Goal: Task Accomplishment & Management: Manage account settings

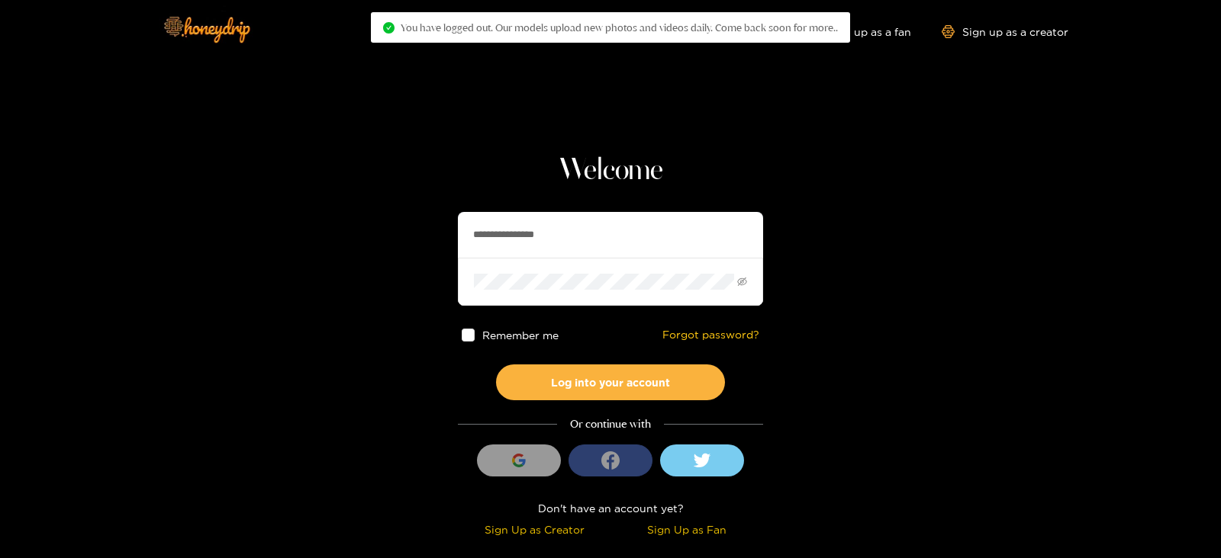
drag, startPoint x: 0, startPoint y: 0, endPoint x: 300, endPoint y: 265, distance: 400.0
click at [300, 265] on section "**********" at bounding box center [610, 271] width 1221 height 542
type input "**********"
click at [496, 365] on button "Log into your account" at bounding box center [610, 383] width 229 height 36
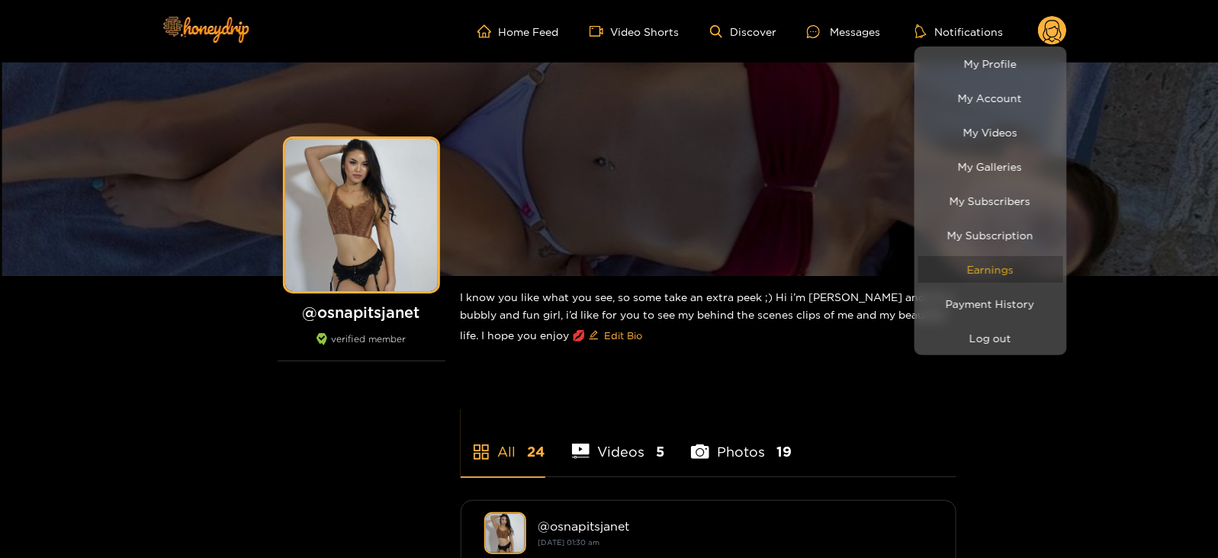
click at [973, 262] on link "Earnings" at bounding box center [991, 269] width 145 height 27
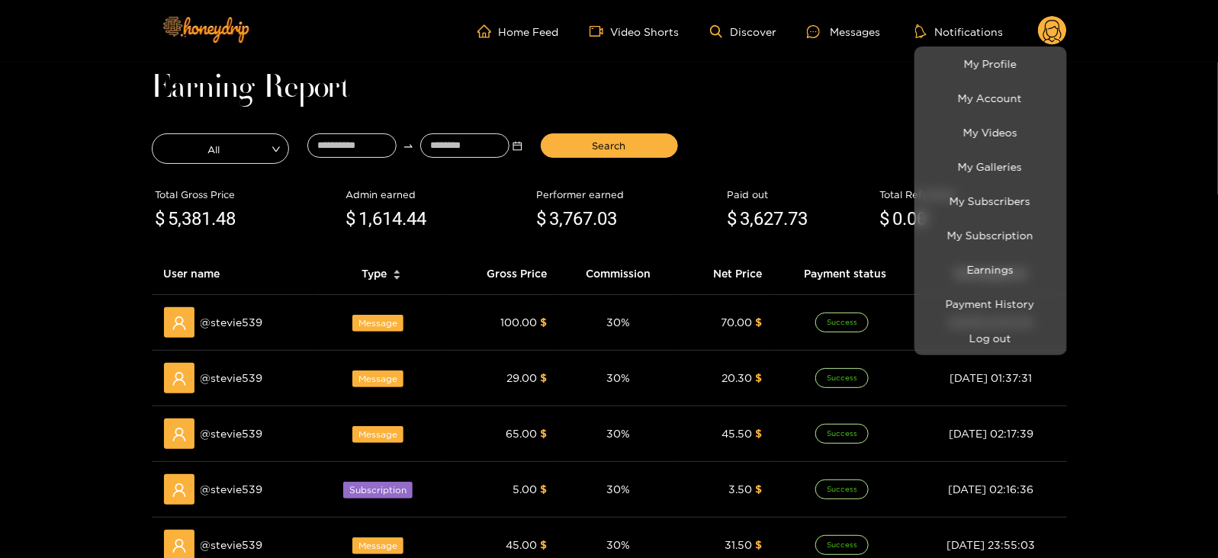
click at [233, 314] on div at bounding box center [609, 279] width 1218 height 558
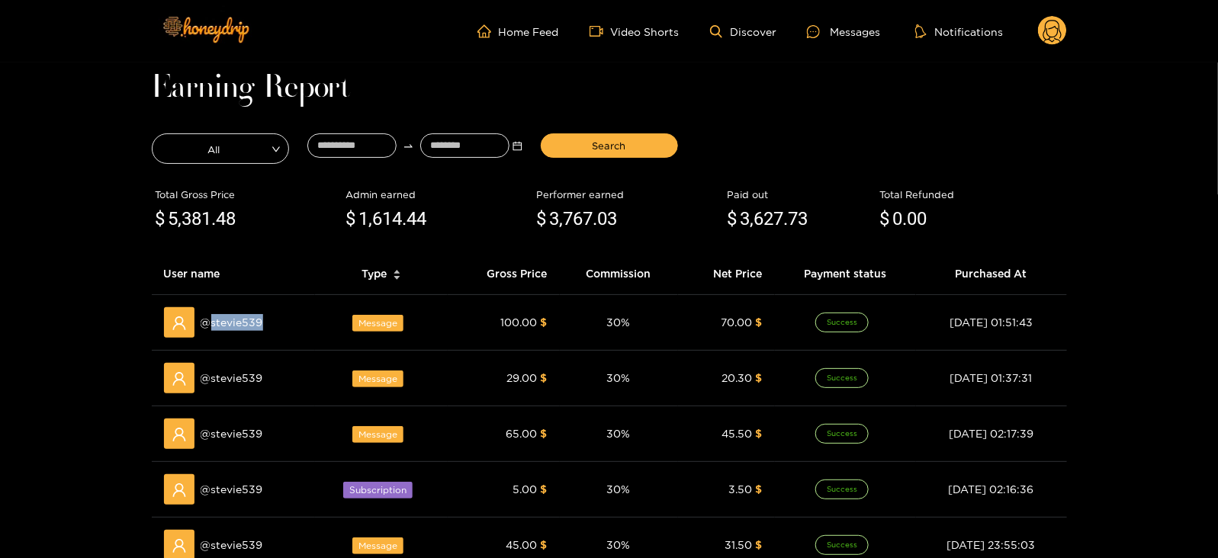
click at [233, 314] on span "@ stevie539" at bounding box center [232, 322] width 63 height 17
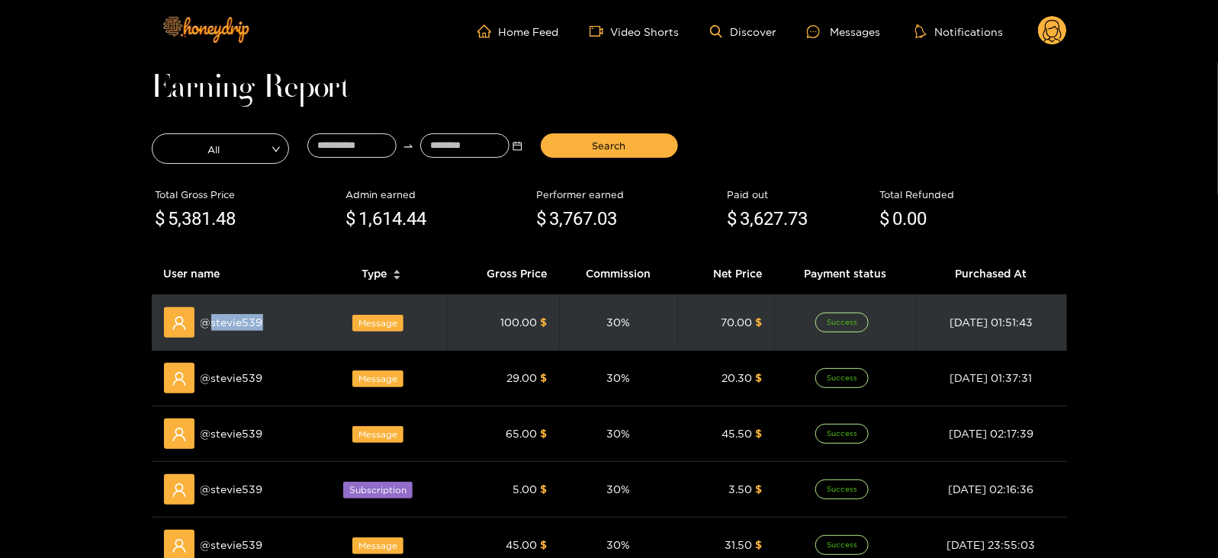
click at [233, 314] on span "@ stevie539" at bounding box center [232, 322] width 63 height 17
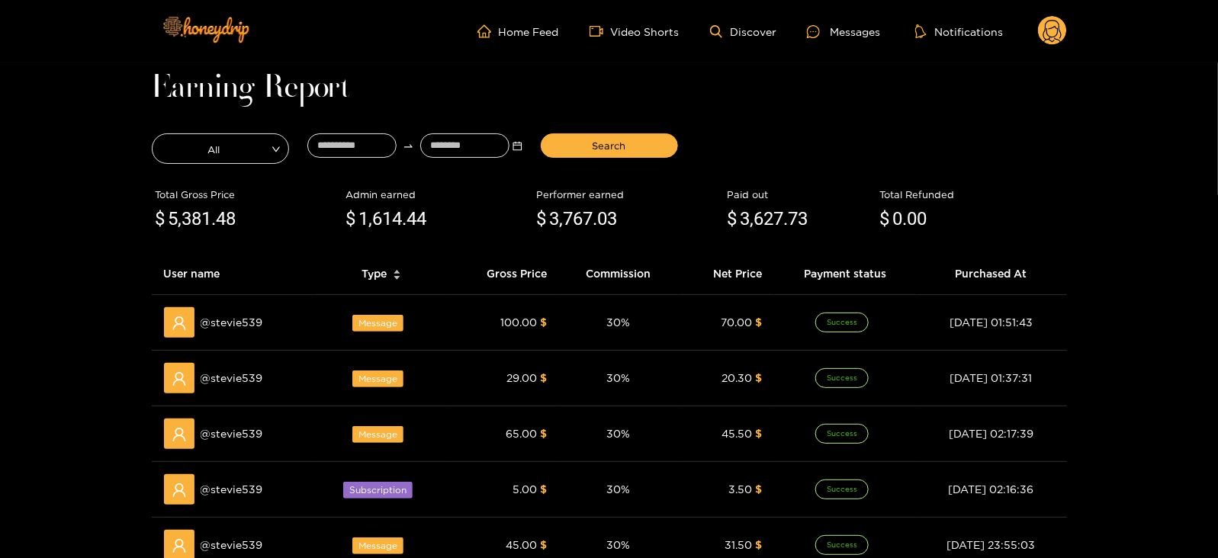
click at [866, 41] on ul "Home Feed Video Shorts Discover Messages Notifications" at bounding box center [773, 31] width 590 height 31
click at [853, 28] on div "Messages" at bounding box center [843, 32] width 73 height 18
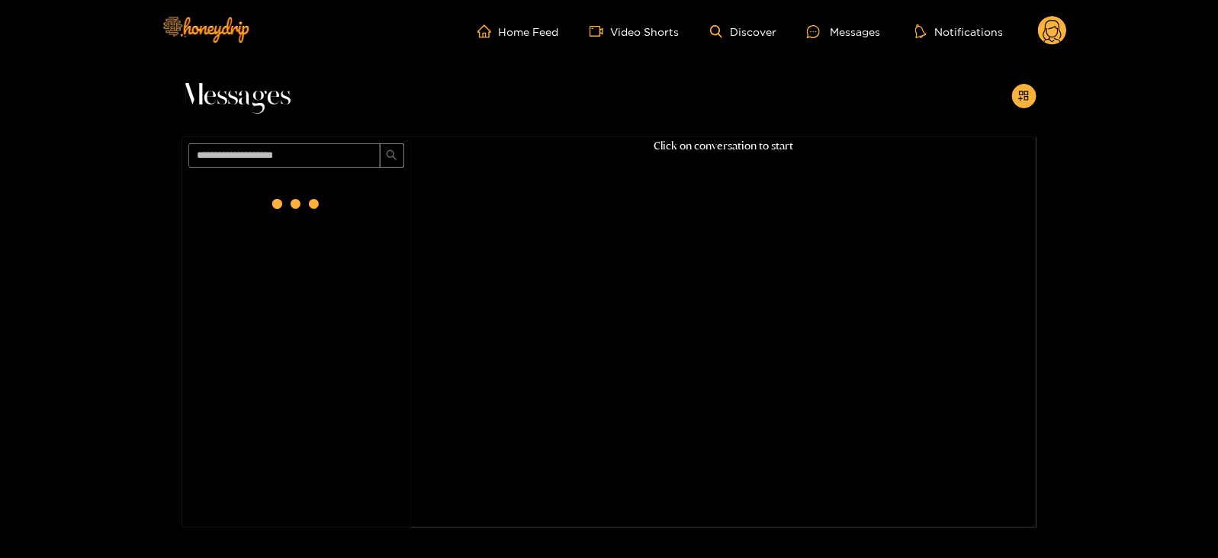
click at [1046, 33] on circle at bounding box center [1052, 30] width 29 height 29
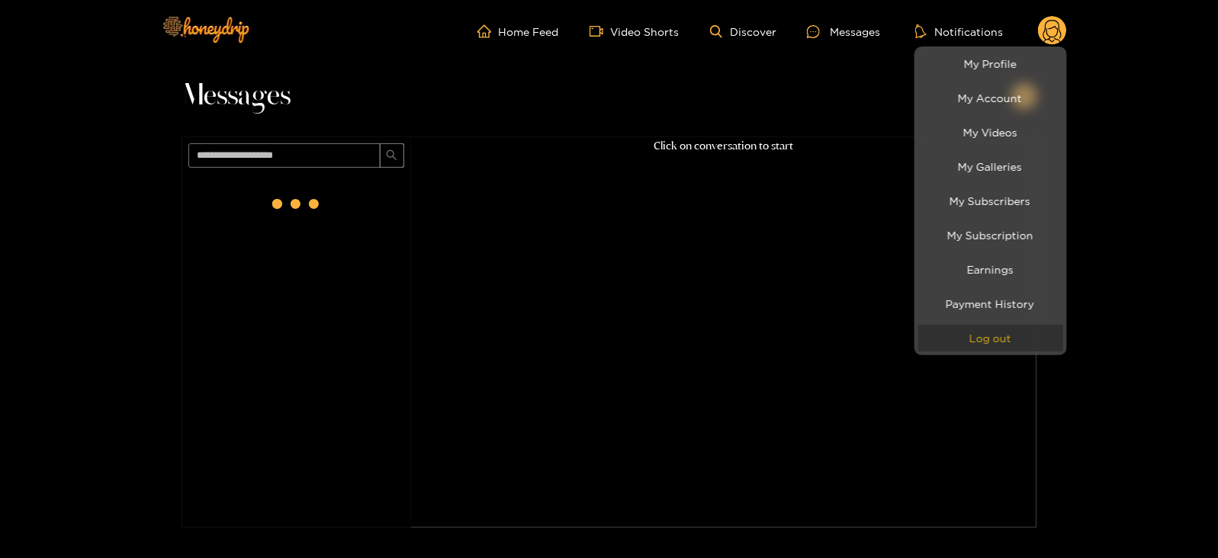
click at [954, 333] on button "Log out" at bounding box center [991, 338] width 145 height 27
